Goal: Task Accomplishment & Management: Use online tool/utility

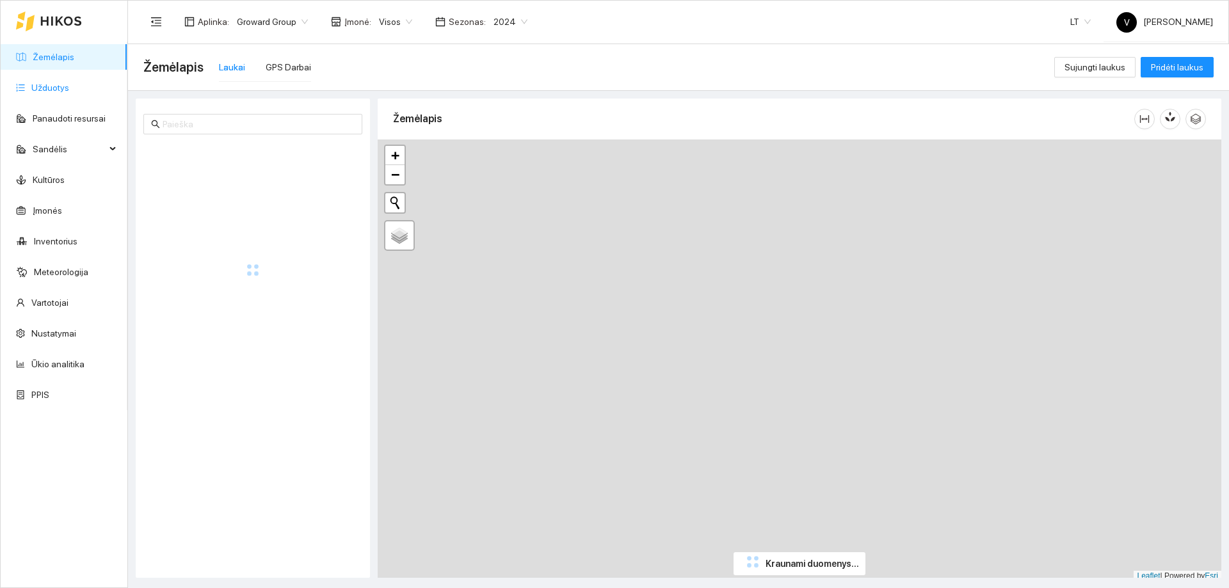
click at [67, 90] on link "Užduotys" at bounding box center [50, 88] width 38 height 10
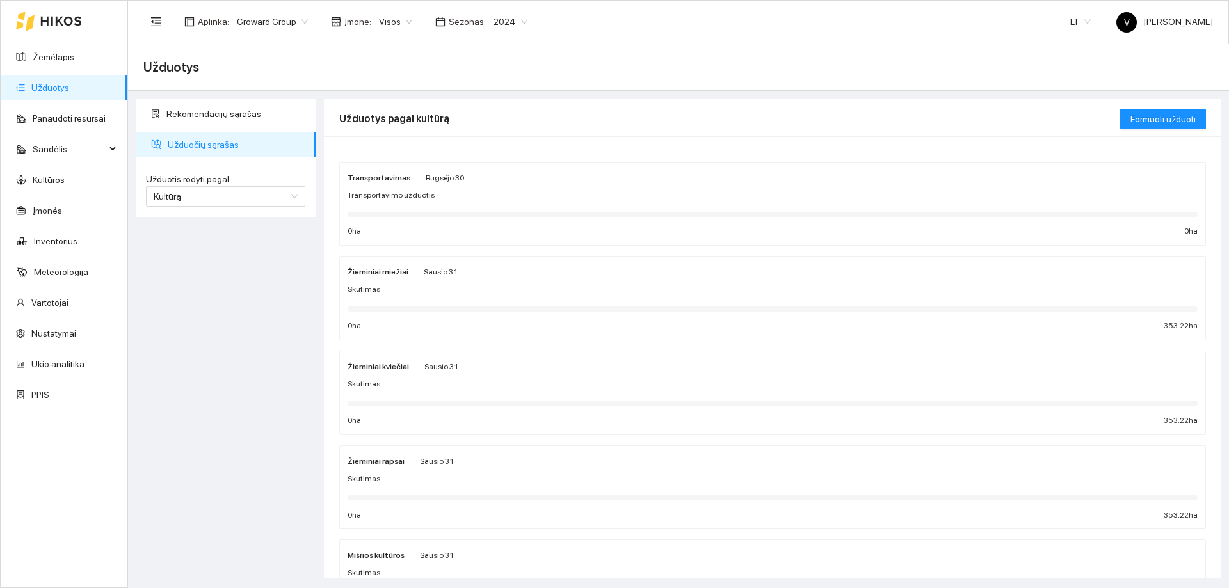
click at [510, 21] on span "2024" at bounding box center [511, 21] width 34 height 19
click at [497, 150] on div "2025" at bounding box center [500, 149] width 33 height 14
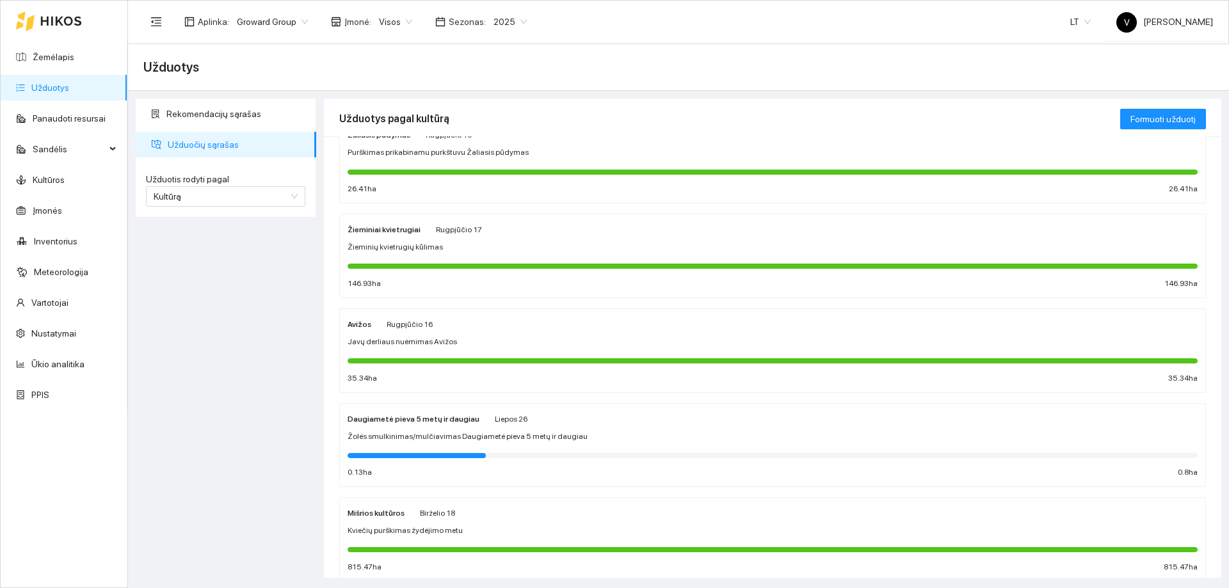
scroll to position [768, 0]
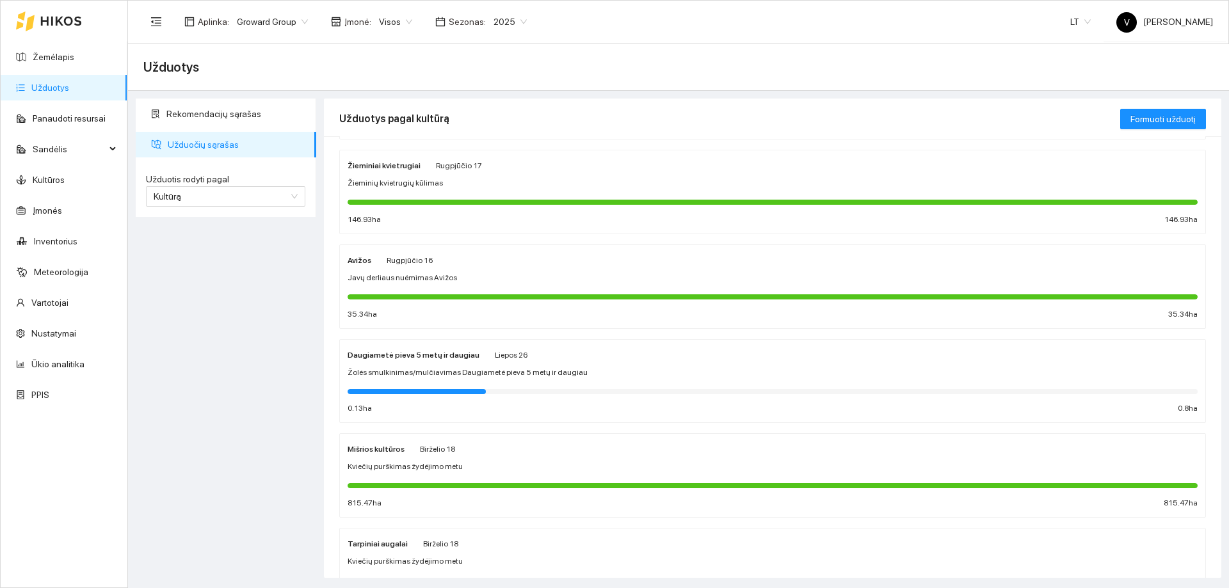
click at [433, 365] on div "Daugiametė pieva 5 metų ir daugiau Liepos 26 Žolės smulkinimas/mulčiavimas Daug…" at bounding box center [773, 382] width 850 height 68
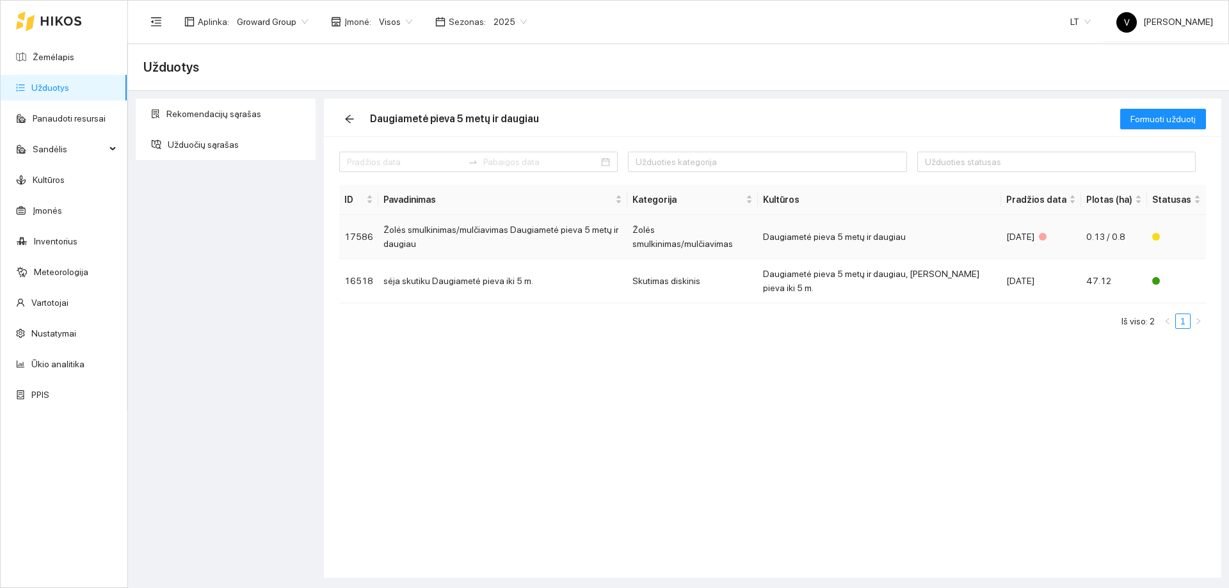
click at [570, 236] on td "Žolės smulkinimas/mulčiavimas Daugiametė pieva 5 metų ir daugiau" at bounding box center [502, 237] width 249 height 44
click at [520, 168] on input at bounding box center [541, 162] width 116 height 14
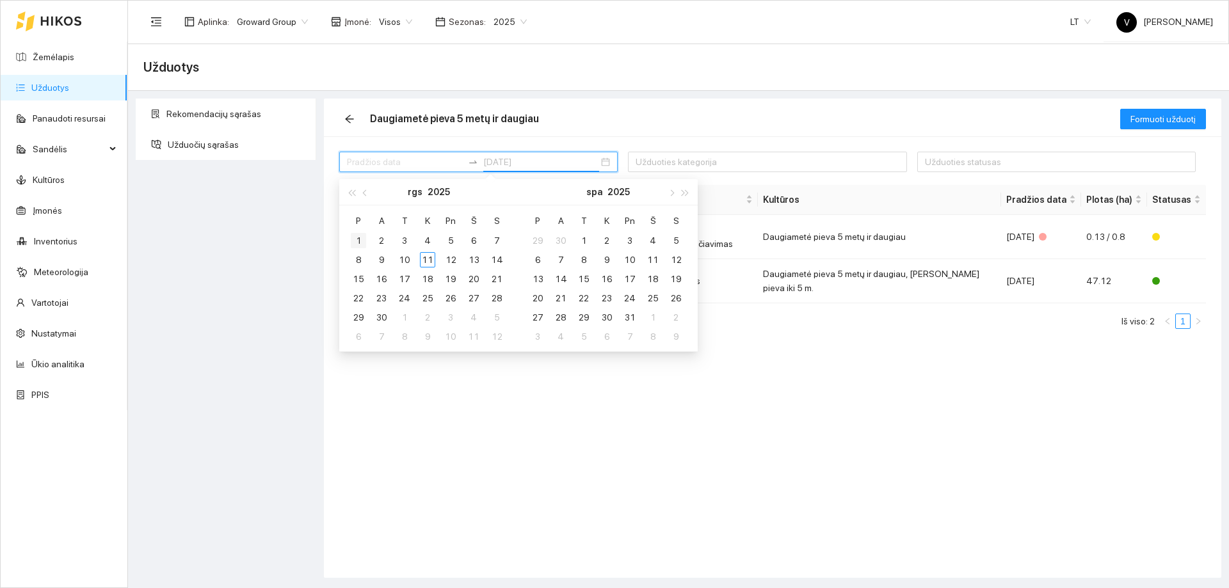
type input "[DATE]"
click at [356, 242] on div "1" at bounding box center [358, 240] width 15 height 15
click at [430, 262] on table "[PERSON_NAME] Pn Š S 1 2 3 4 5 6 7 8 9 10 11 12 13 14 15 16 17 18 19 20 21 22 2…" at bounding box center [427, 279] width 161 height 136
click at [547, 165] on input "[DATE]" at bounding box center [541, 162] width 116 height 14
click at [424, 163] on input at bounding box center [405, 162] width 116 height 14
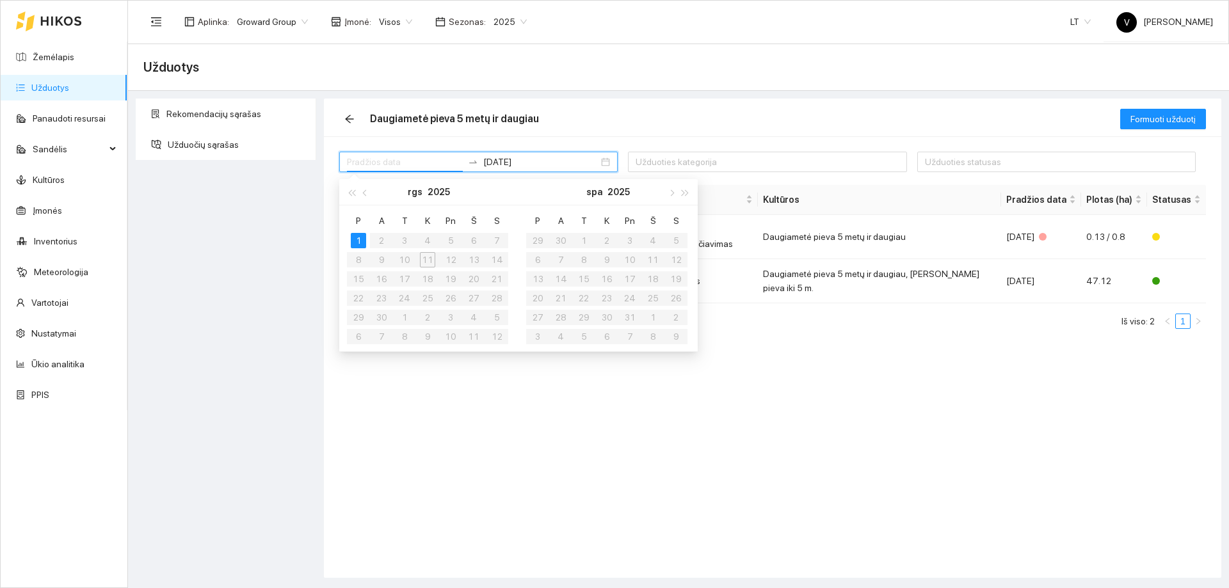
type input "[DATE]"
click at [353, 240] on div "1" at bounding box center [358, 240] width 15 height 15
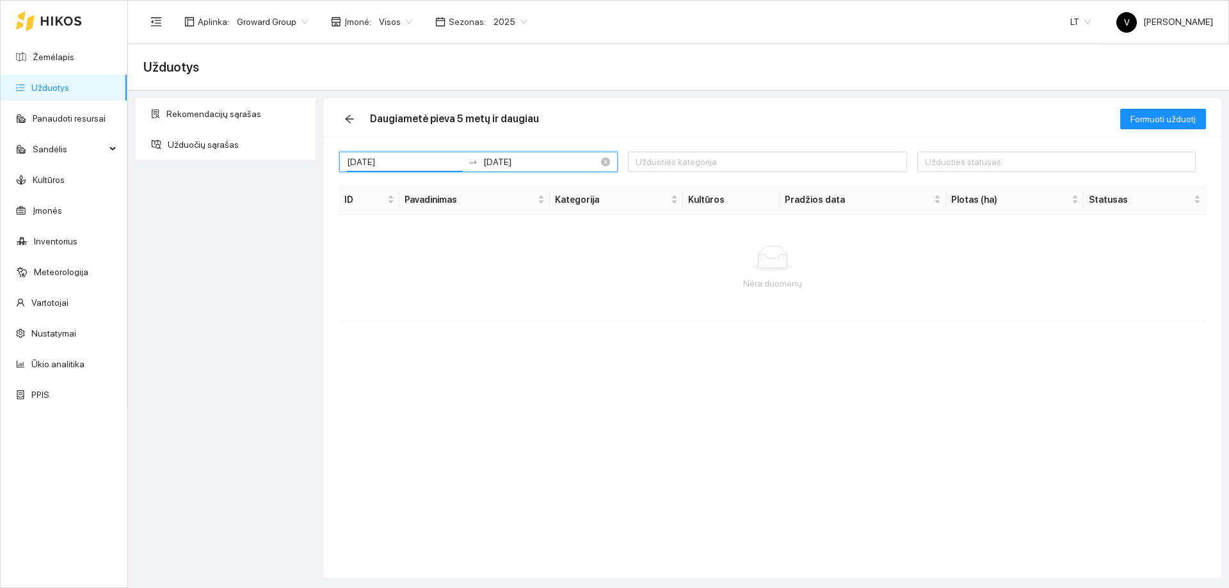
click at [540, 165] on input "[DATE]" at bounding box center [541, 162] width 116 height 14
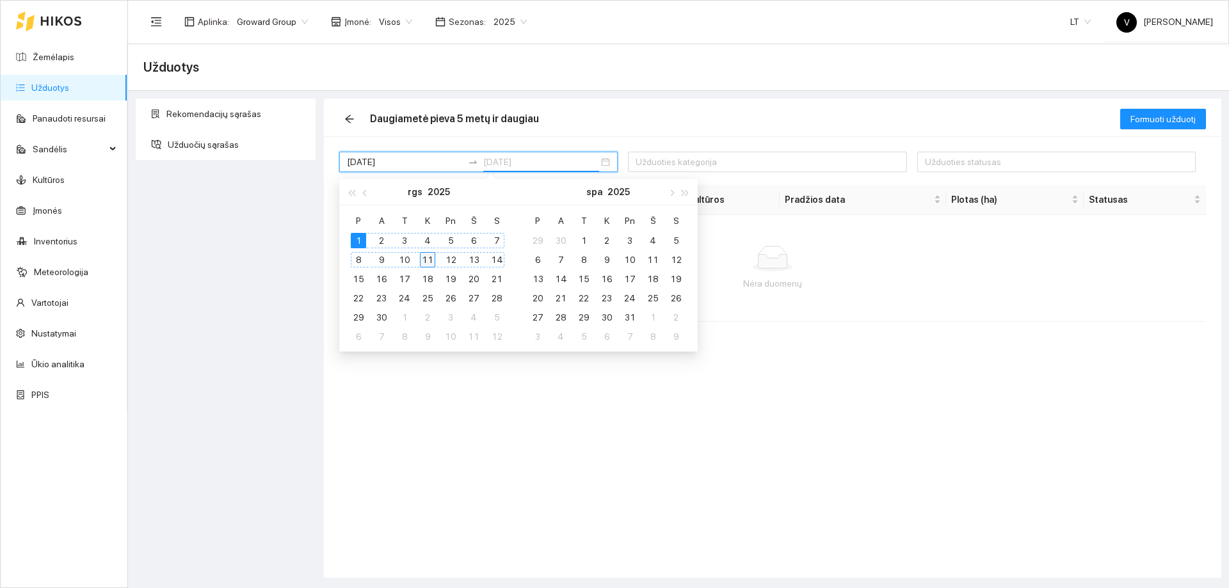
type input "[DATE]"
click at [421, 258] on div "11" at bounding box center [427, 259] width 15 height 15
click at [789, 163] on div at bounding box center [760, 161] width 259 height 15
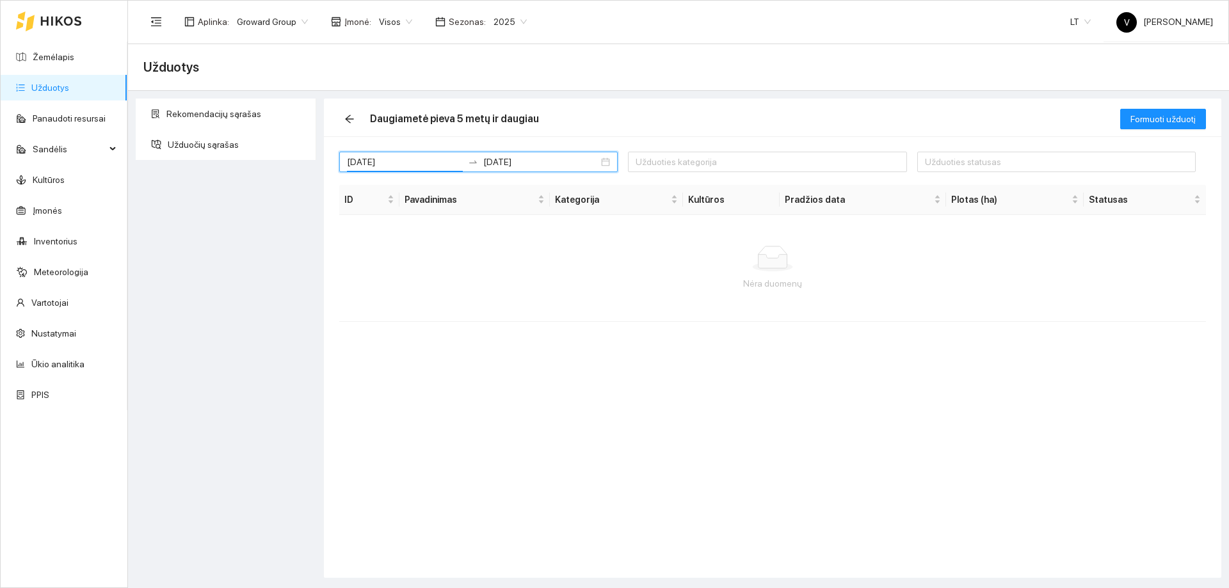
click at [549, 311] on div "Nėra duomenų" at bounding box center [772, 268] width 867 height 106
click at [63, 92] on link "Užduotys" at bounding box center [50, 88] width 38 height 10
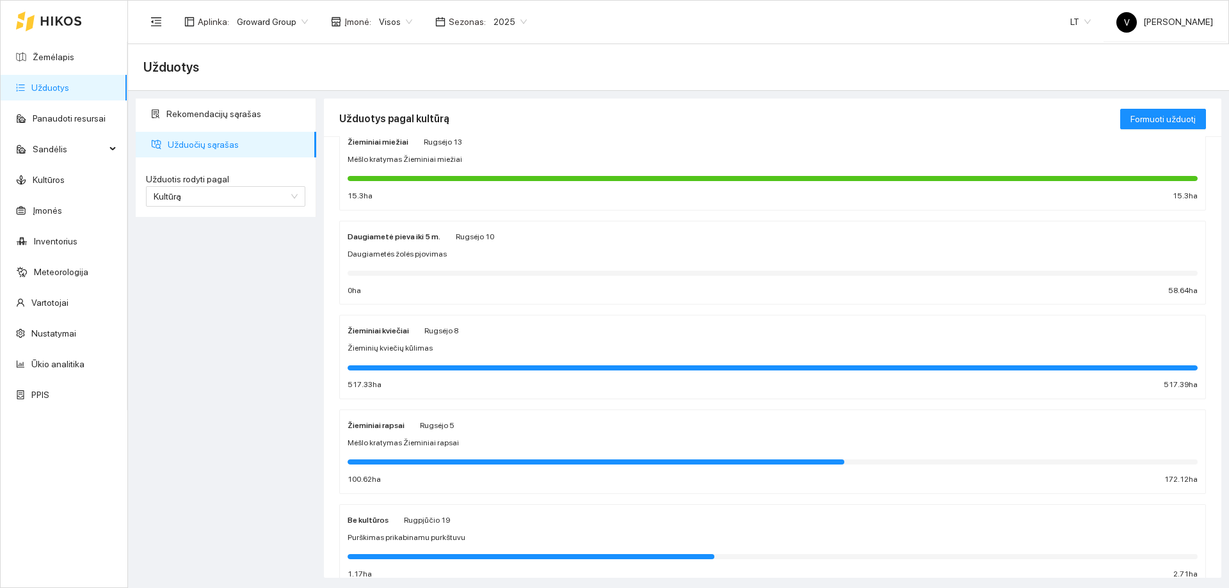
scroll to position [256, 0]
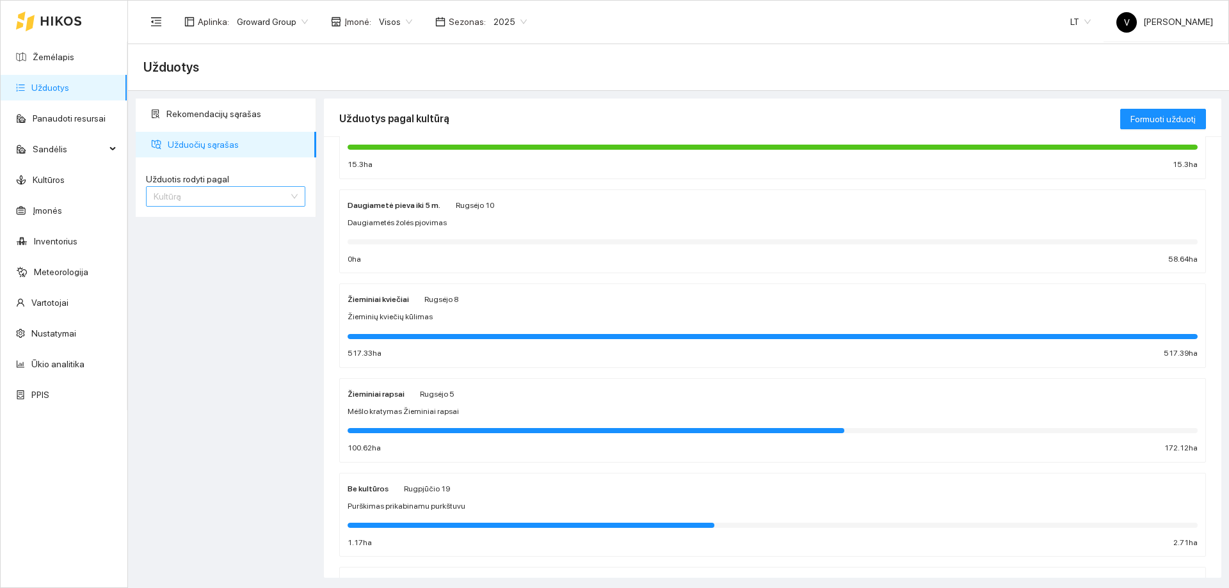
click at [249, 197] on span "Kultūrą" at bounding box center [226, 196] width 144 height 19
click at [213, 217] on div "Užduotį" at bounding box center [226, 222] width 144 height 14
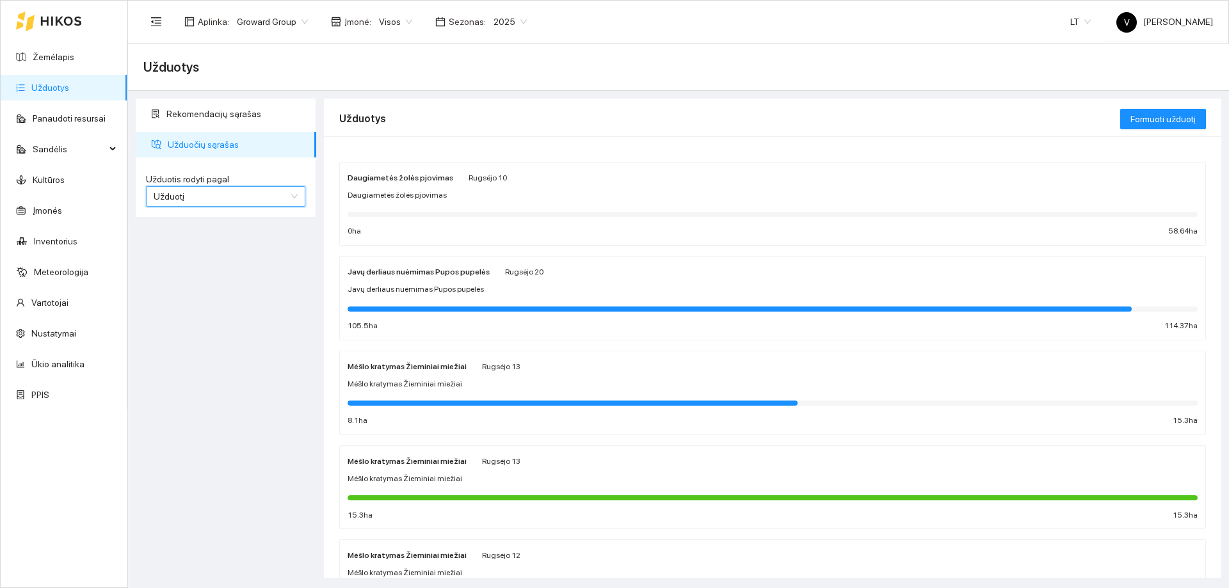
click at [433, 182] on strong "Daugiametės žolės pjovimas" at bounding box center [401, 177] width 106 height 9
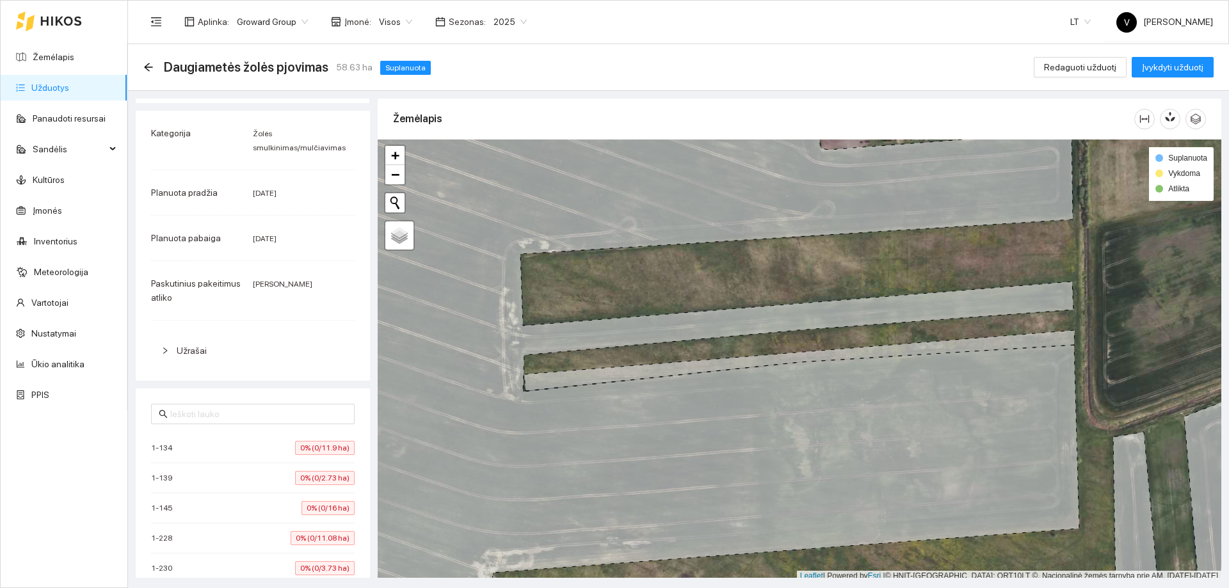
scroll to position [50, 0]
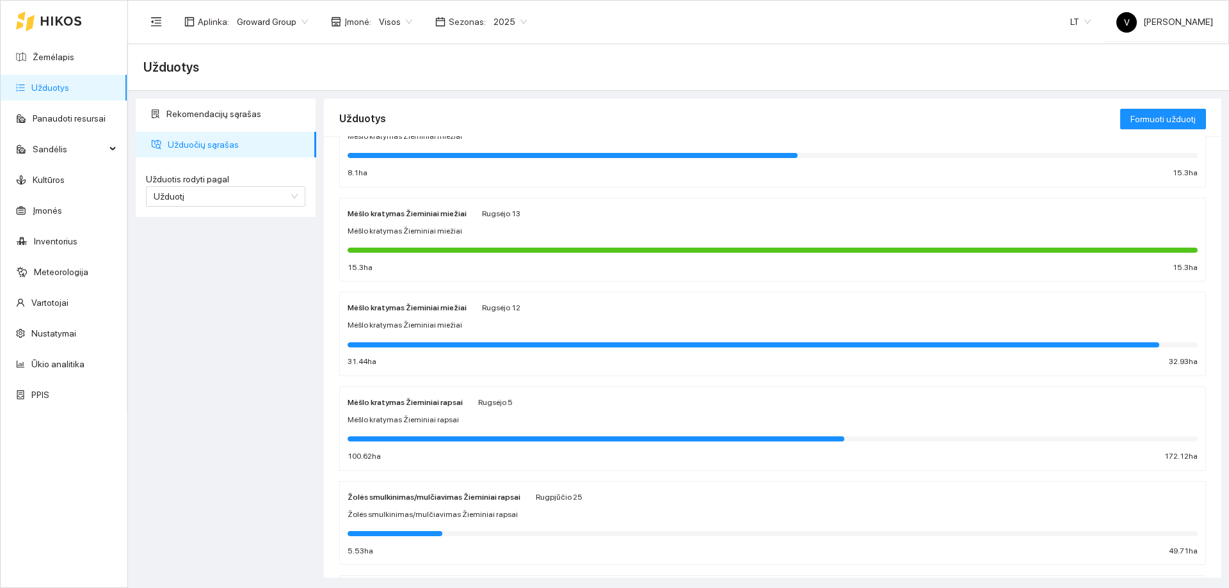
scroll to position [384, 0]
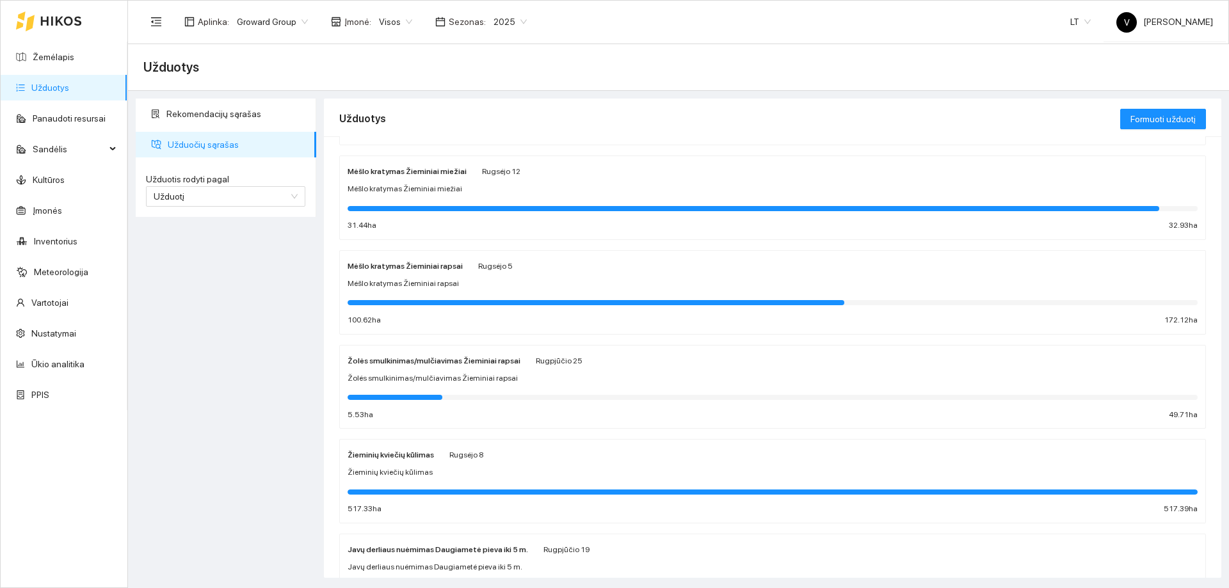
click at [411, 366] on div "Žolės smulkinimas/mulčiavimas Žieminiai rapsai" at bounding box center [434, 360] width 173 height 14
